Goal: Transaction & Acquisition: Subscribe to service/newsletter

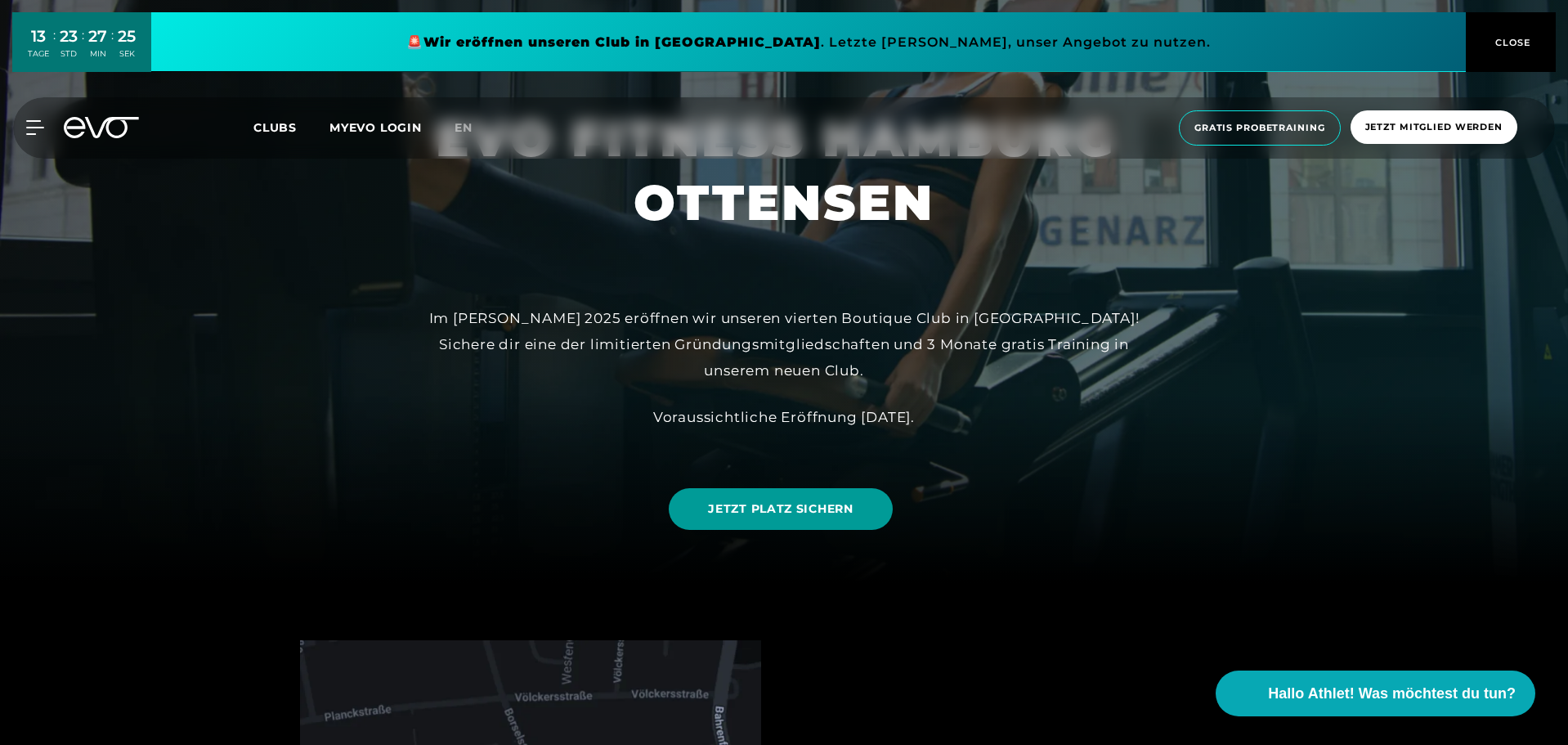
scroll to position [163, 0]
click at [840, 507] on span "JETZT PLATZ SICHERN" at bounding box center [780, 507] width 144 height 17
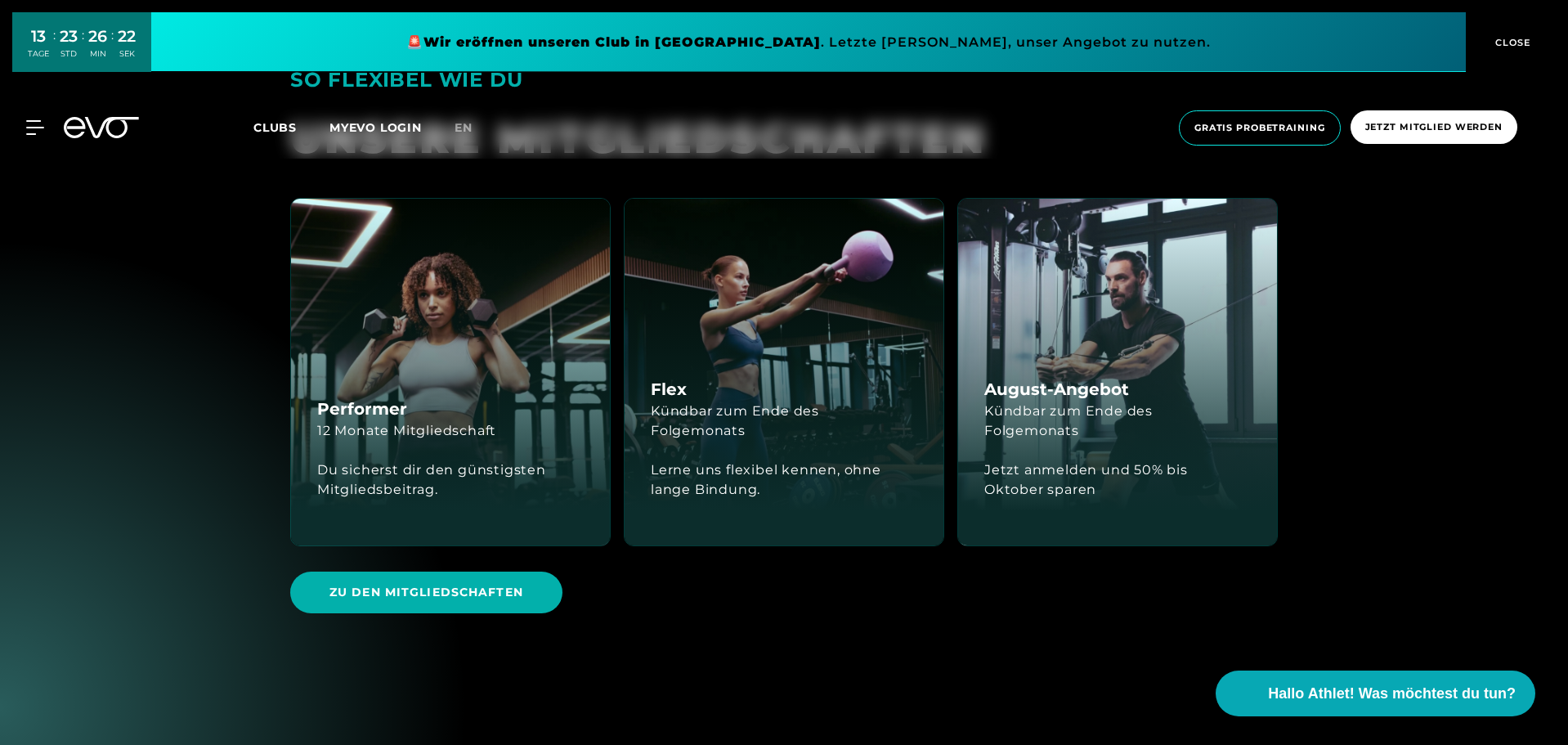
scroll to position [3431, 0]
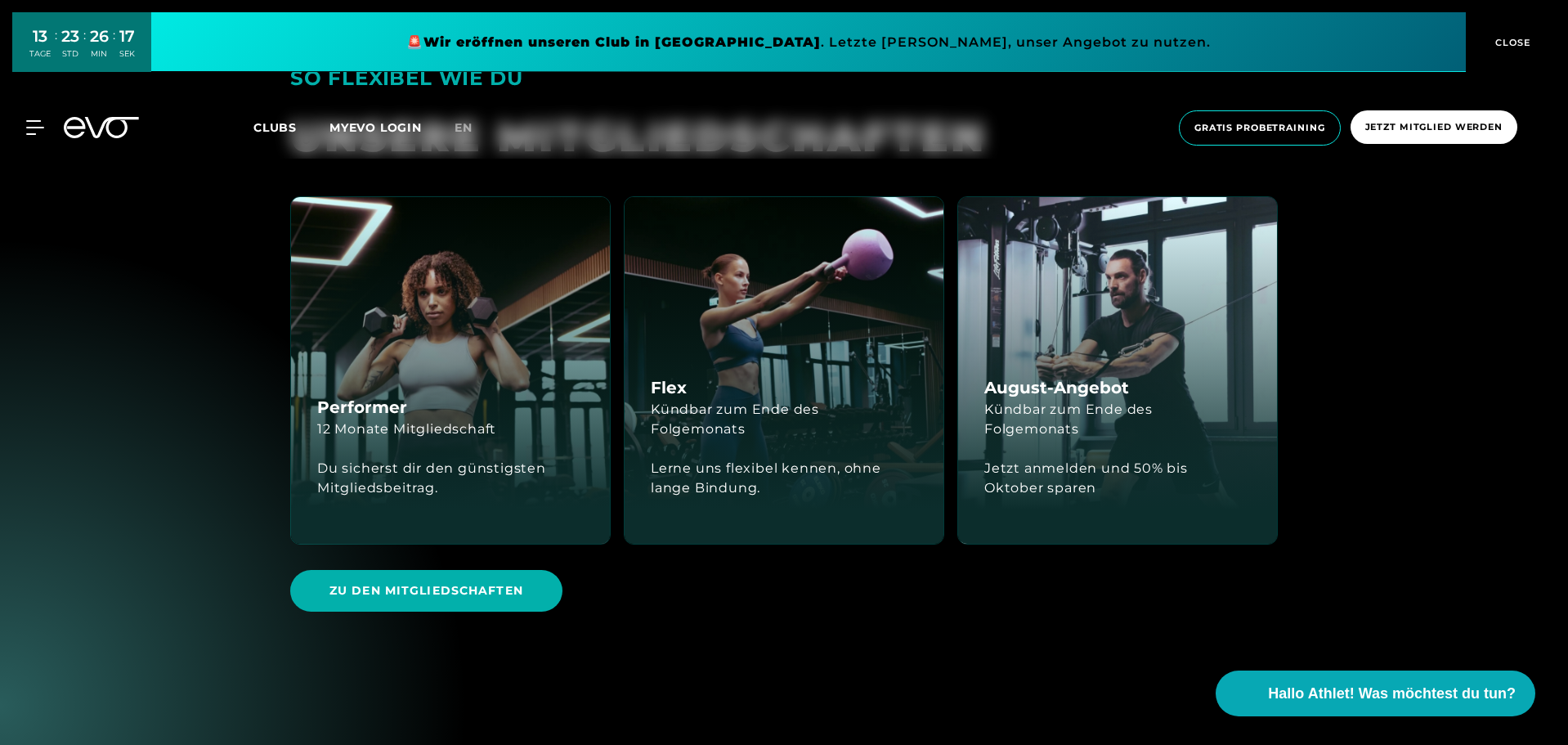
click at [1106, 498] on div "Jetzt anmelden und 50% bis Oktober sparen" at bounding box center [1118, 478] width 267 height 39
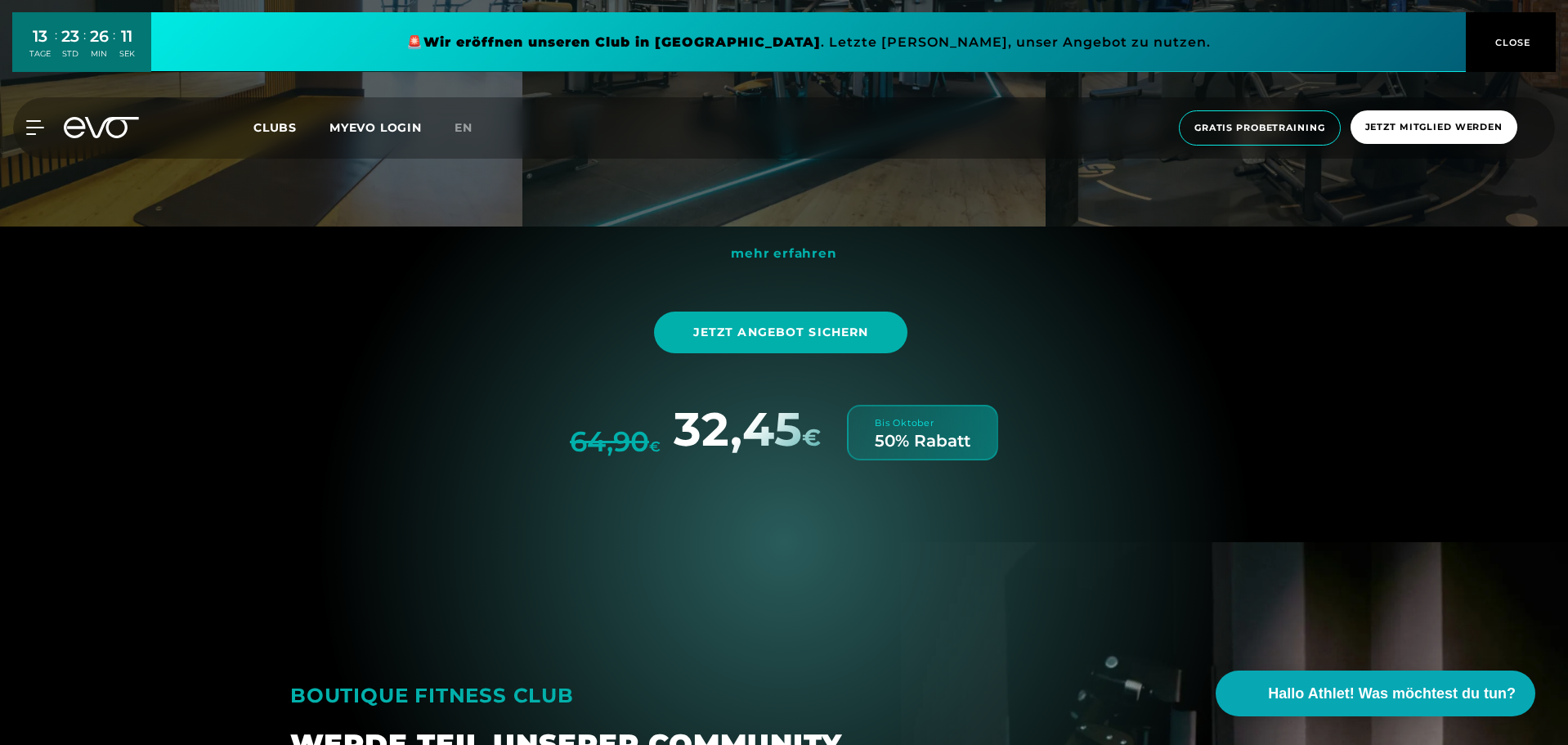
scroll to position [4902, 0]
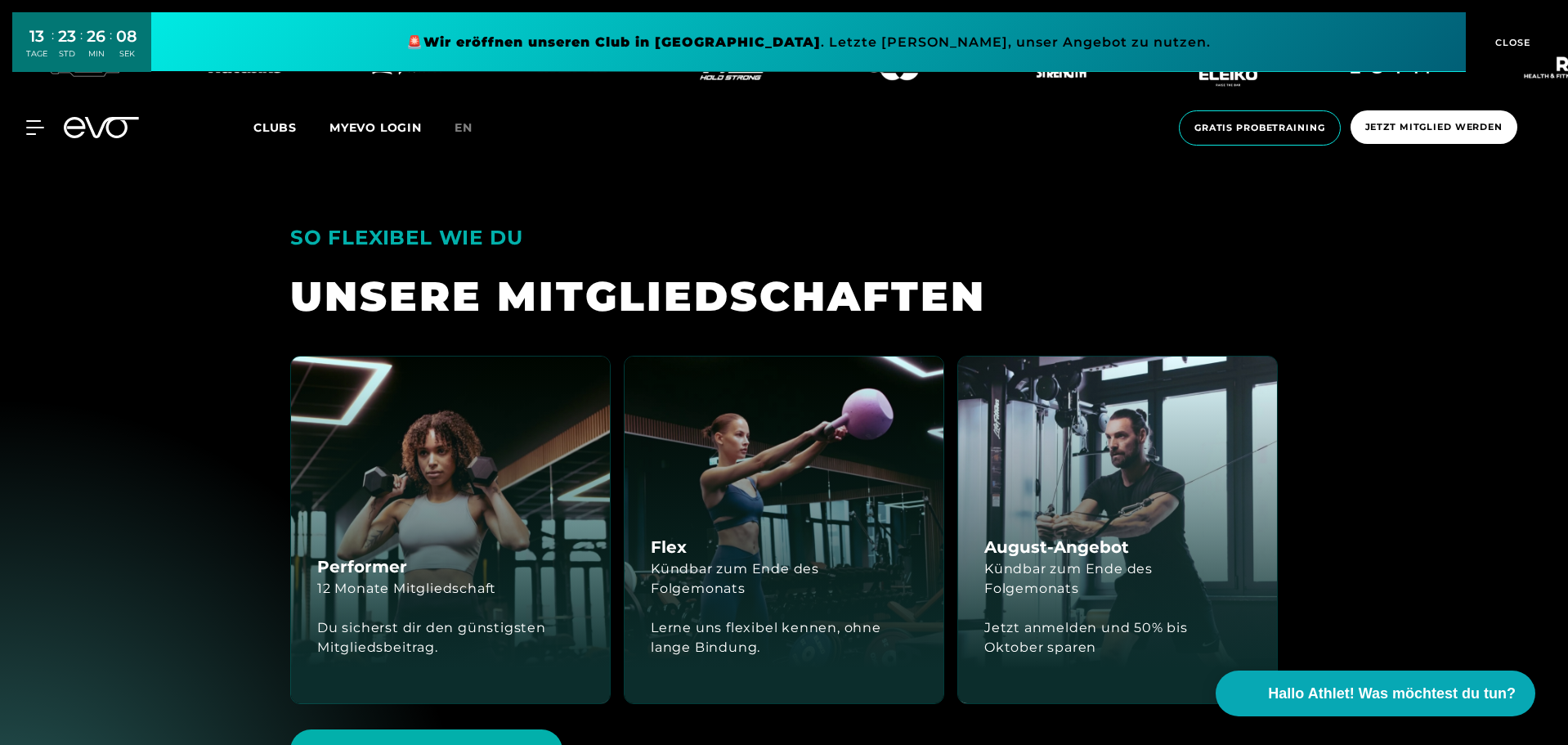
click at [866, 550] on div "Flex Kündbar zum Ende des Folgemonats Lerne uns flexibel kennen, ohne lange Bin…" at bounding box center [783, 530] width 319 height 347
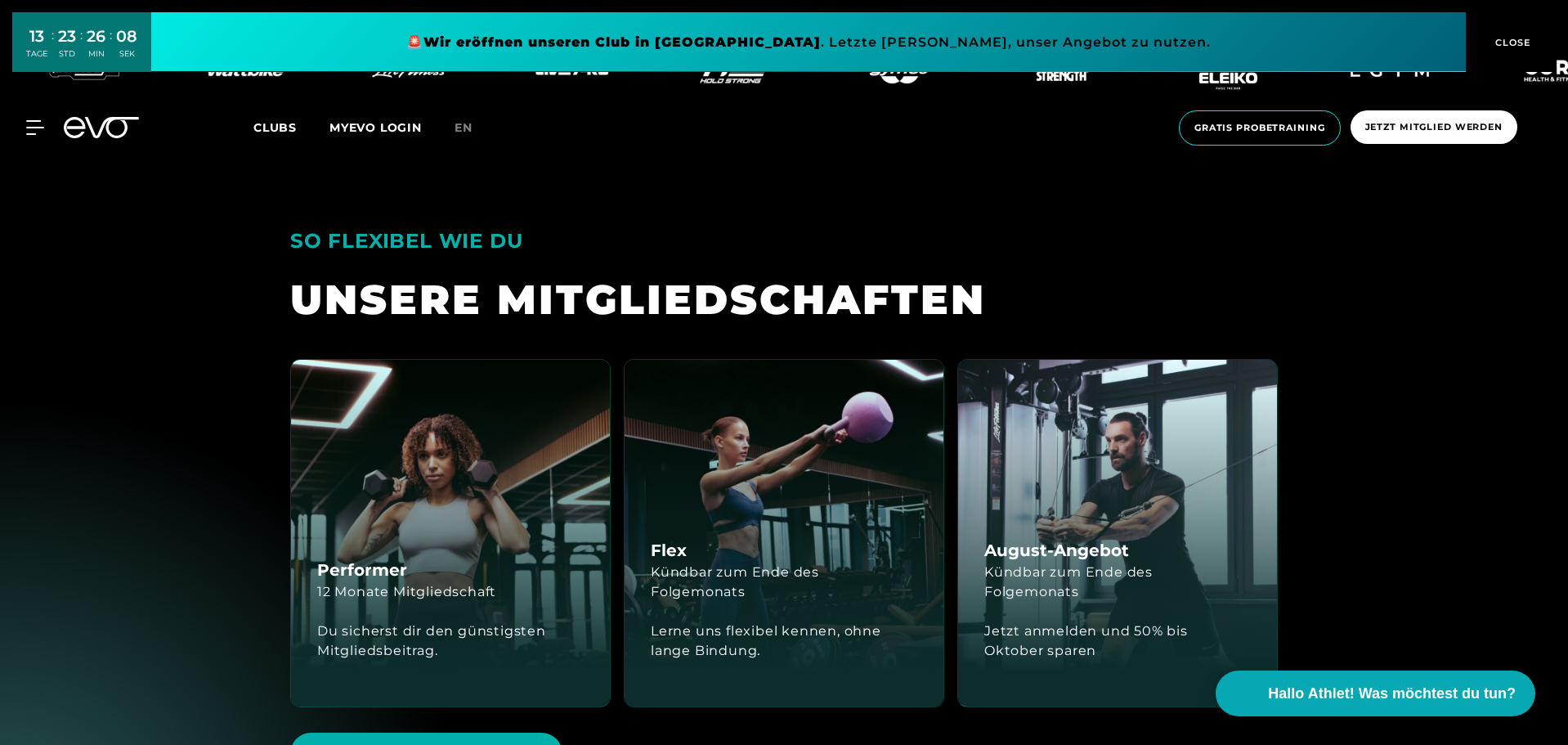
click at [506, 537] on div "Performer 12 Monate Mitgliedschaft Du sicherst dir den günstigsten Mitgliedsbei…" at bounding box center [450, 533] width 319 height 347
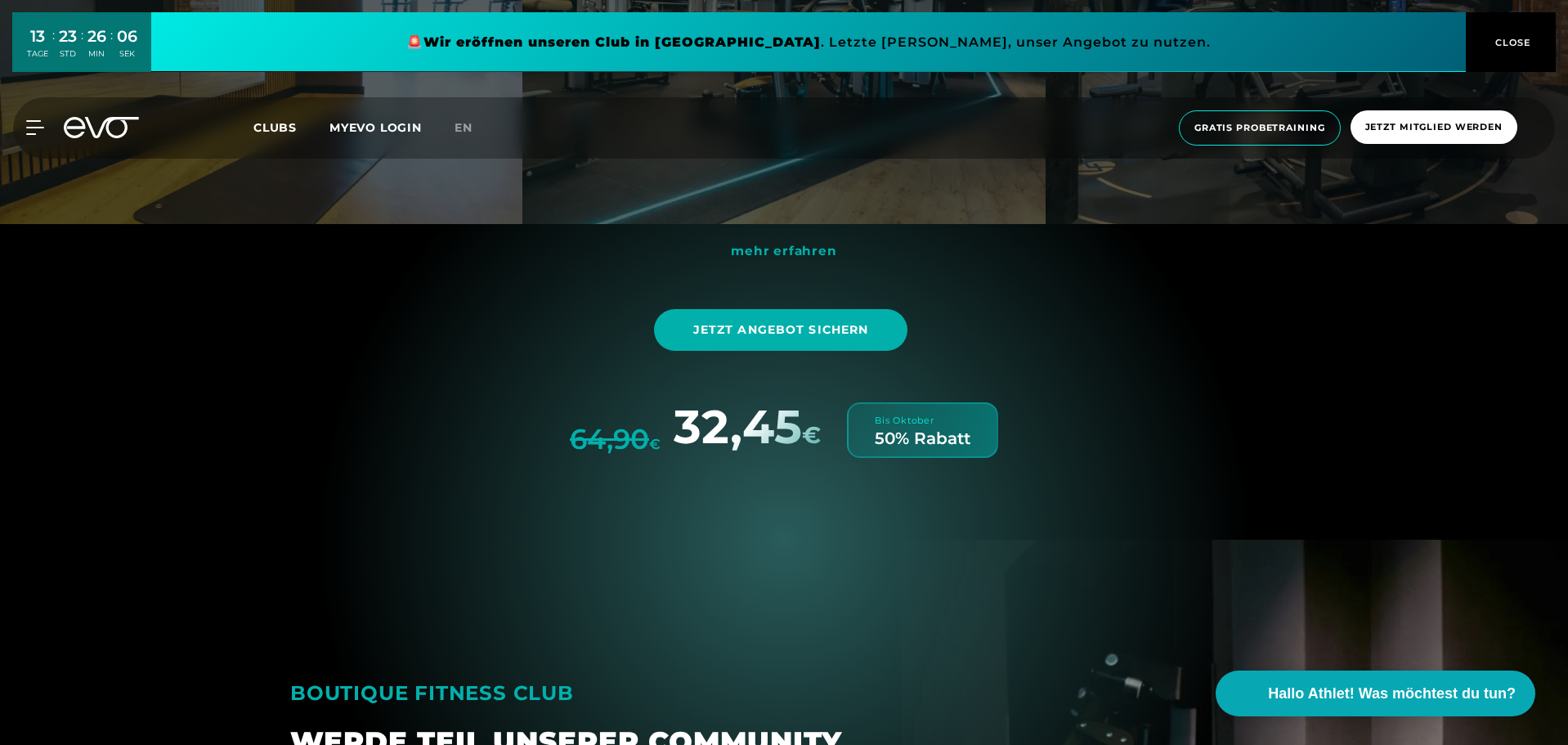
click at [938, 433] on div "50% Rabatt" at bounding box center [922, 437] width 96 height 16
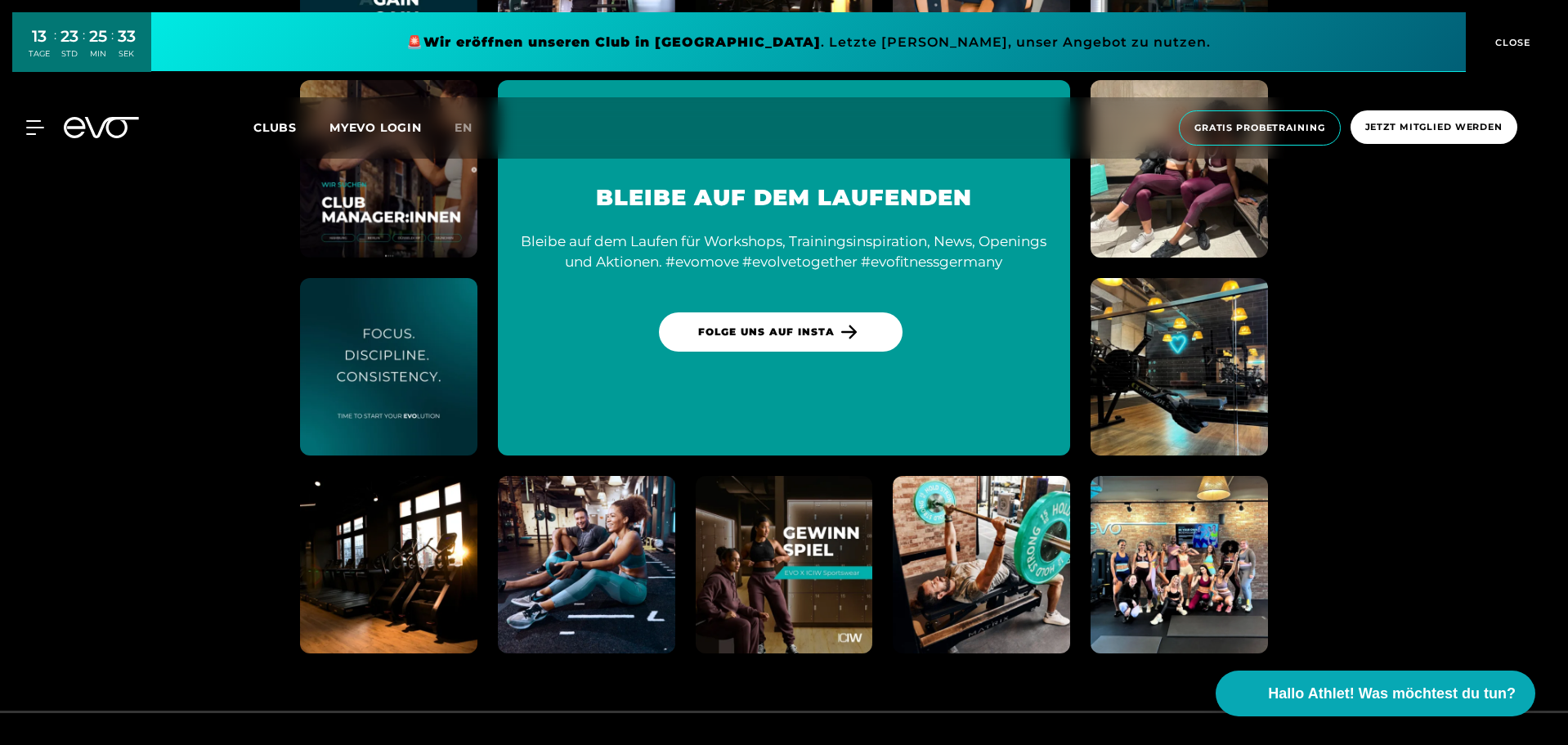
scroll to position [8444, 0]
